Goal: Transaction & Acquisition: Purchase product/service

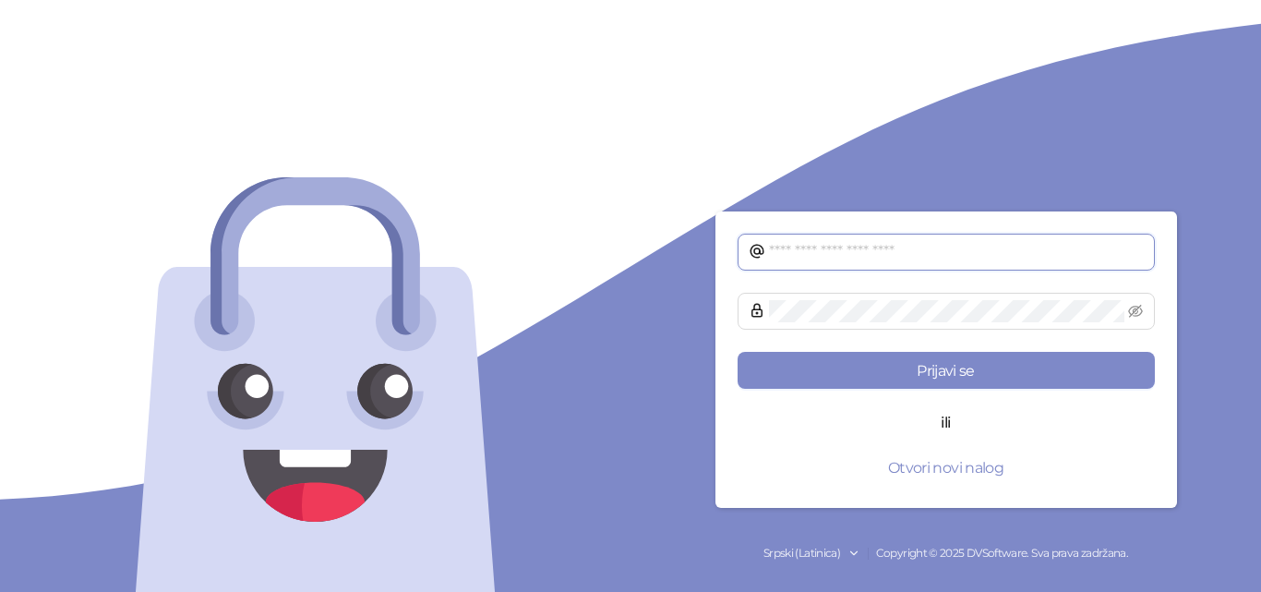
click at [923, 251] on input "text" at bounding box center [956, 252] width 375 height 22
type input "**********"
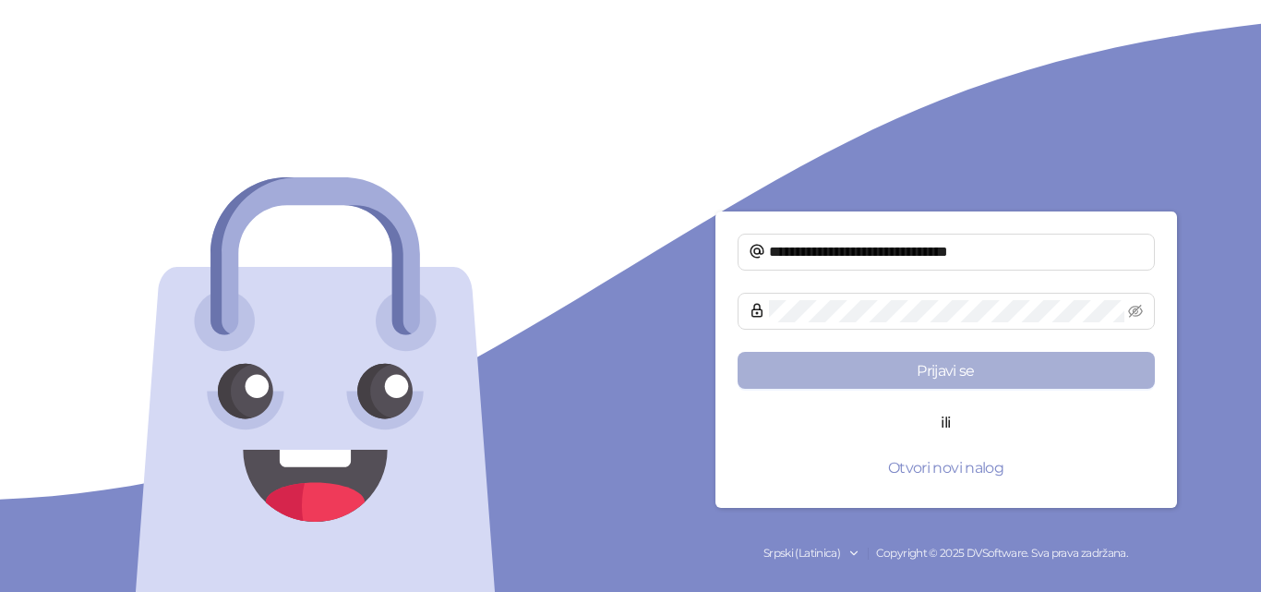
click at [972, 376] on button "Prijavi se" at bounding box center [946, 370] width 417 height 37
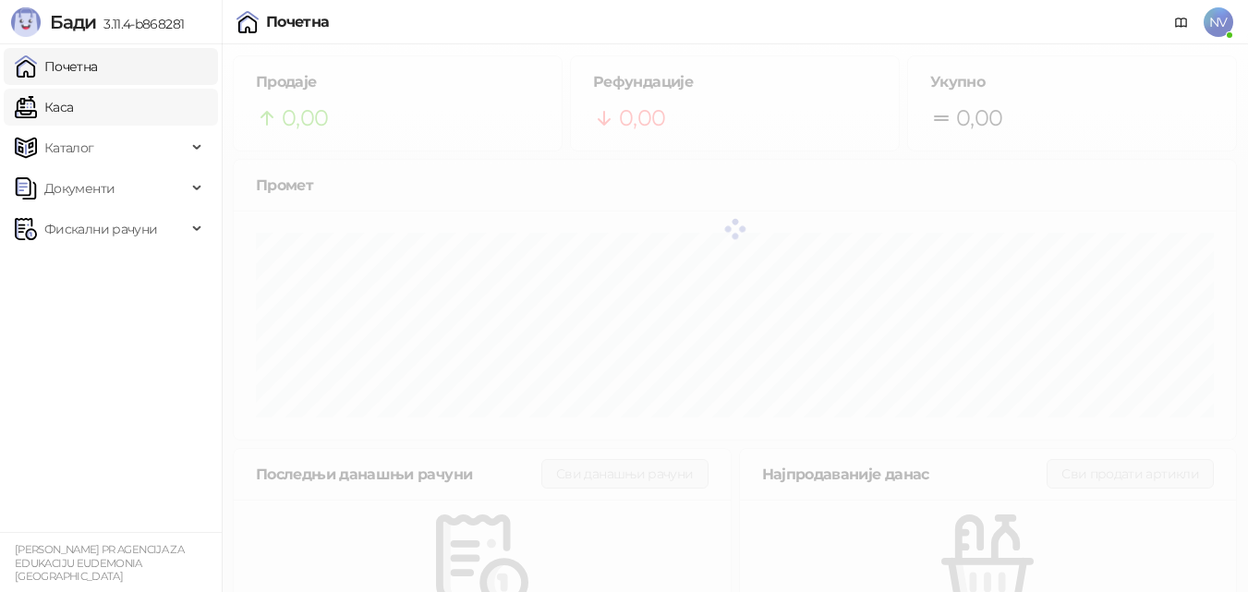
click at [73, 107] on link "Каса" at bounding box center [44, 107] width 58 height 37
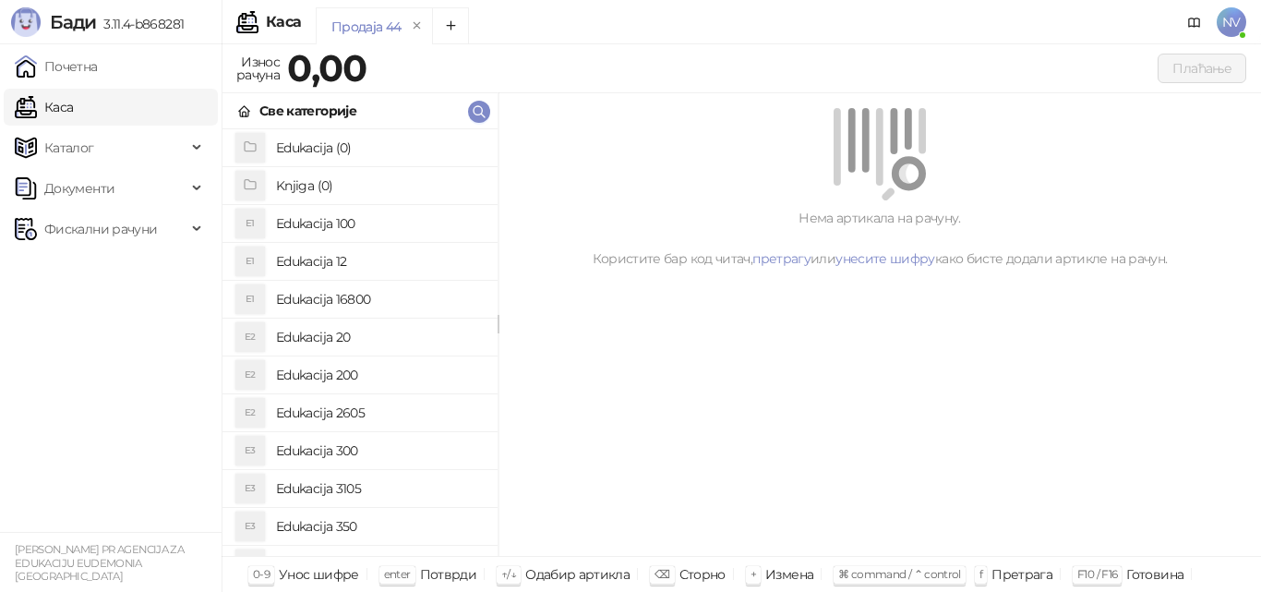
click at [310, 376] on h4 "Edukacija 200" at bounding box center [379, 375] width 207 height 30
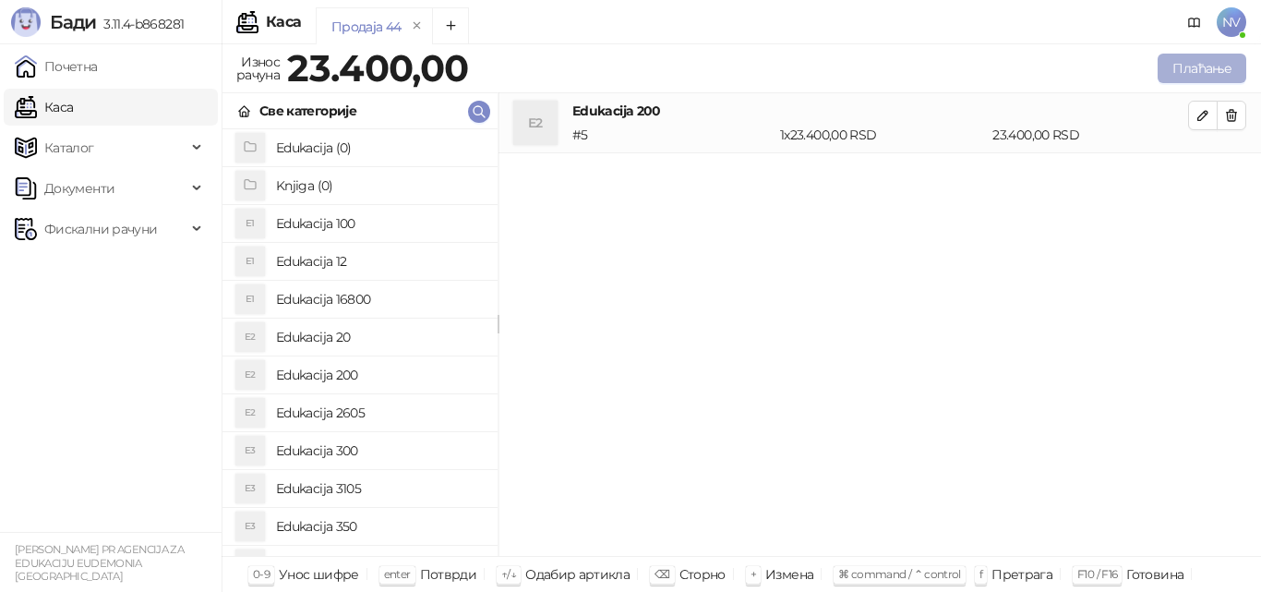
click at [1224, 64] on button "Плаћање" at bounding box center [1202, 69] width 89 height 30
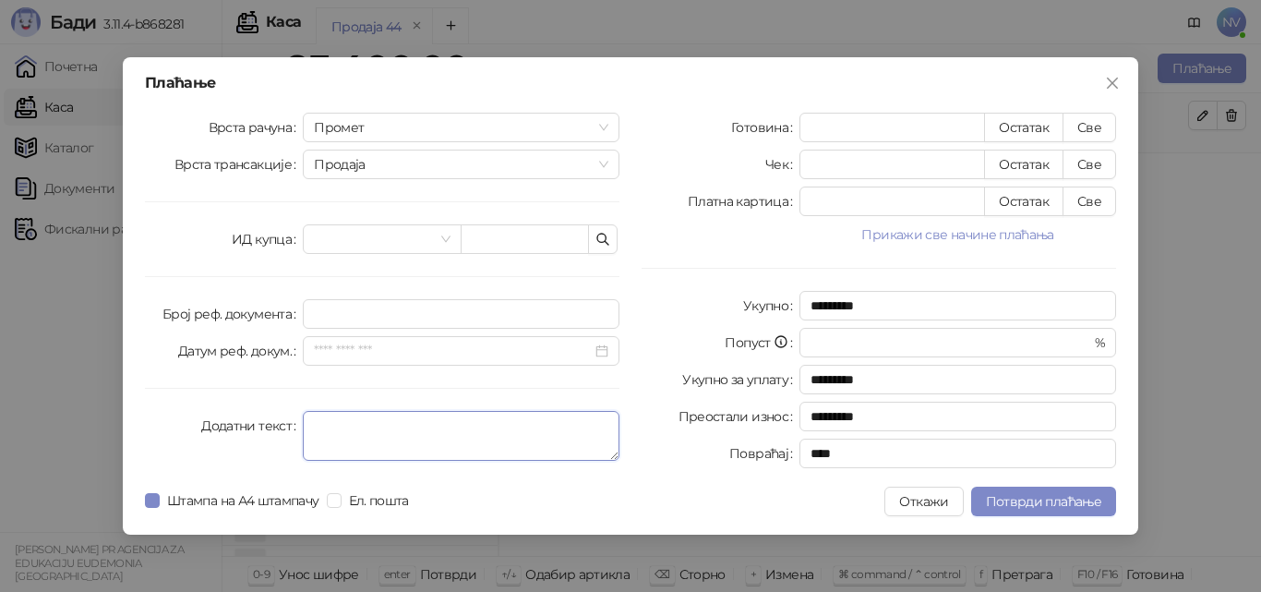
drag, startPoint x: 376, startPoint y: 435, endPoint x: 1078, endPoint y: 526, distance: 707.7
click at [383, 435] on textarea "Додатни текст" at bounding box center [461, 436] width 317 height 50
type textarea "*"
type textarea "**********"
click at [1008, 239] on button "Прикажи све начине плаћања" at bounding box center [958, 234] width 317 height 22
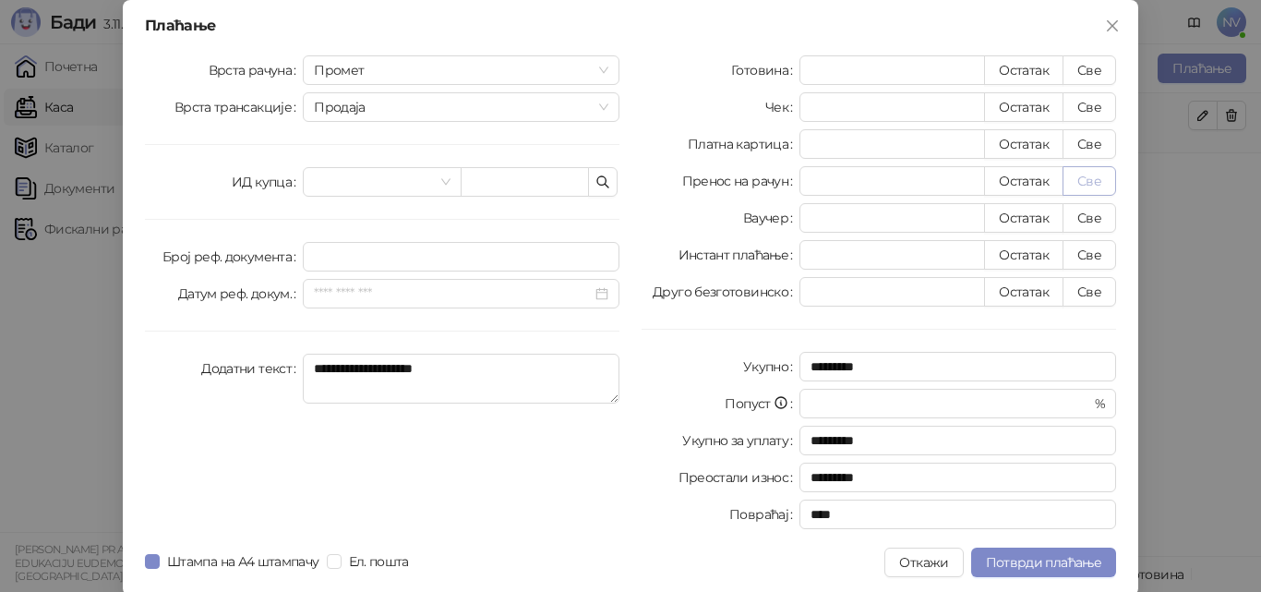
click at [1084, 183] on button "Све" at bounding box center [1090, 181] width 54 height 30
type input "*****"
type input "****"
click at [992, 565] on span "Потврди плаћање" at bounding box center [1043, 562] width 115 height 17
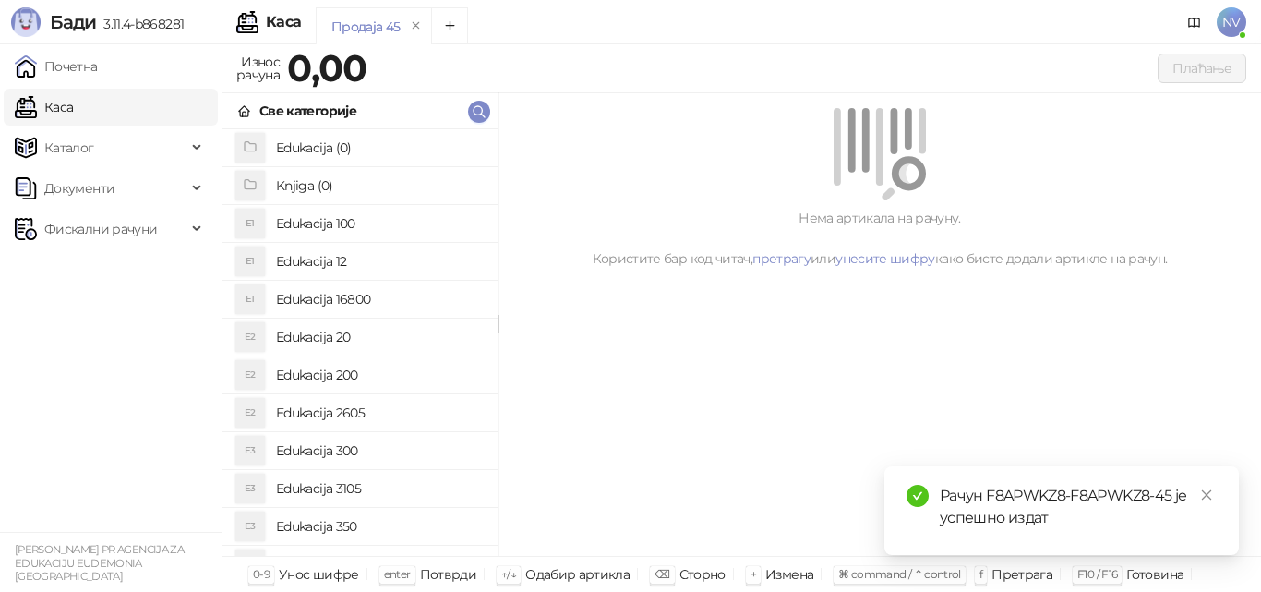
click at [1237, 20] on span "NV" at bounding box center [1232, 22] width 30 height 30
drag, startPoint x: 989, startPoint y: 491, endPoint x: 1171, endPoint y: 493, distance: 181.9
click at [1171, 493] on div "Рачун F8APWKZ8-F8APWKZ8-45 је успешно издат" at bounding box center [1078, 507] width 277 height 44
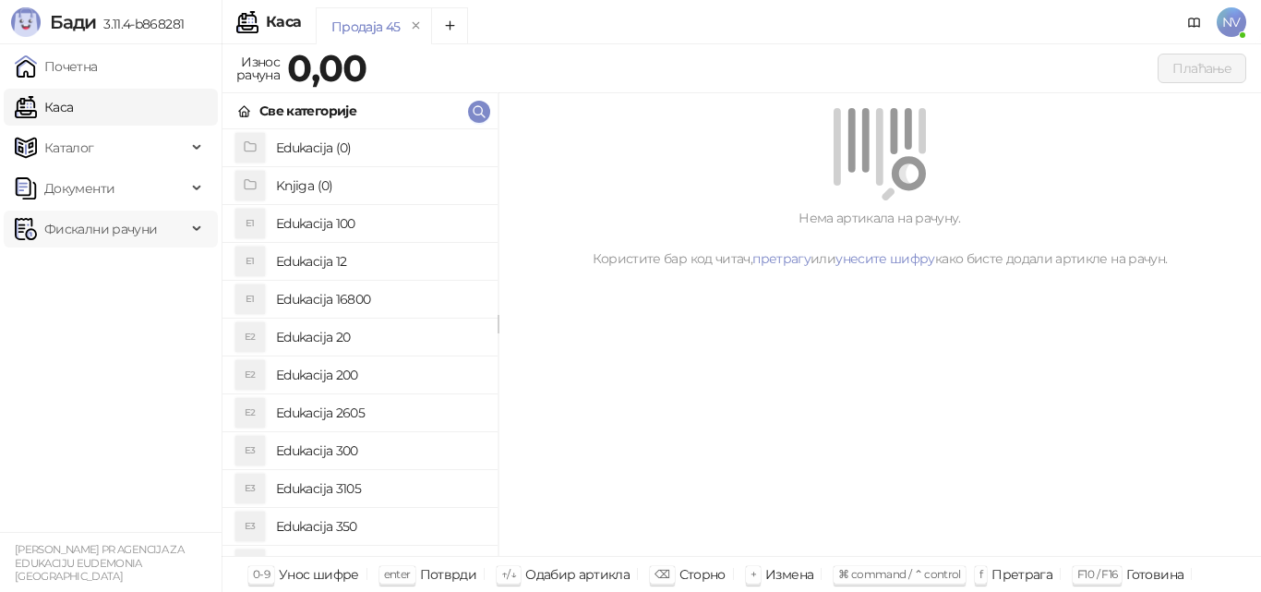
click at [103, 235] on span "Фискални рачуни" at bounding box center [100, 229] width 113 height 37
click at [97, 269] on link "Издати рачуни" at bounding box center [84, 269] width 124 height 37
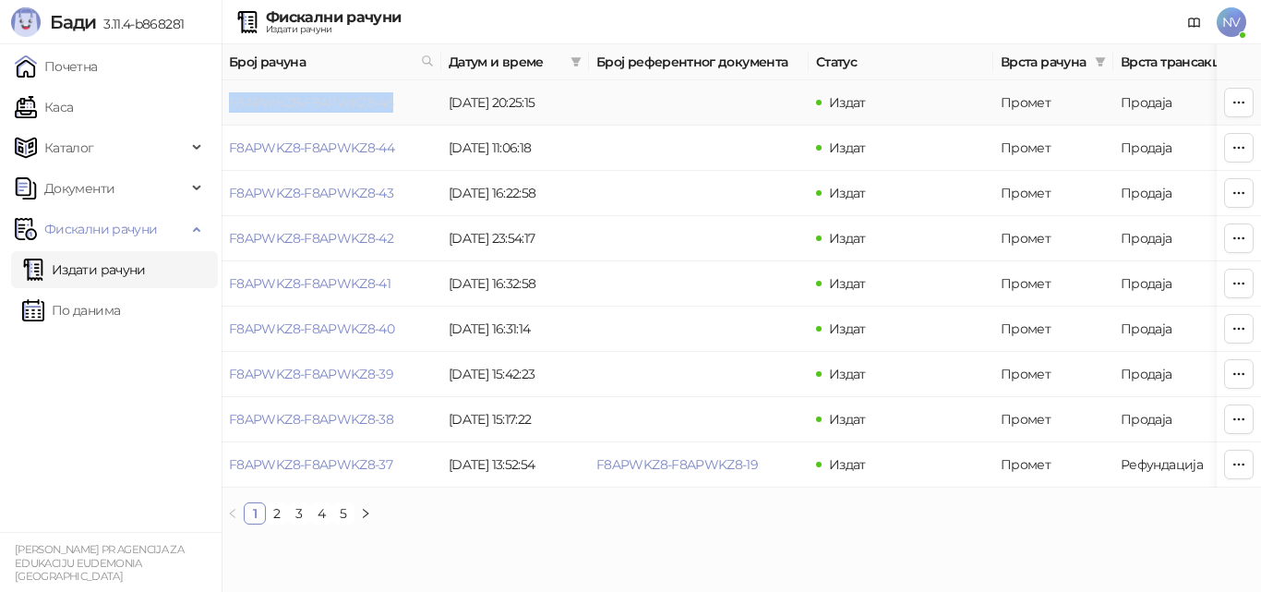
drag, startPoint x: 400, startPoint y: 98, endPoint x: 229, endPoint y: 109, distance: 171.2
click at [229, 109] on td "F8APWKZ8-F8APWKZ8-45" at bounding box center [332, 102] width 220 height 45
copy link "F8APWKZ8-F8APWKZ8-45"
